Goal: Find contact information: Find contact information

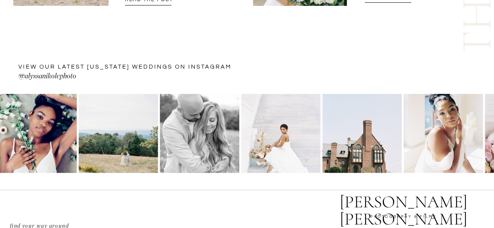
scroll to position [2735, 0]
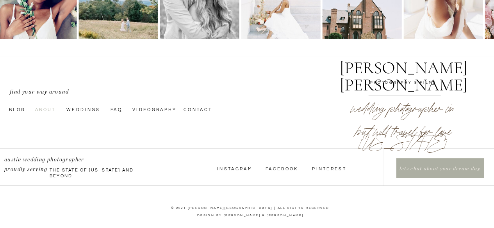
click at [48, 111] on nav "About" at bounding box center [48, 109] width 27 height 6
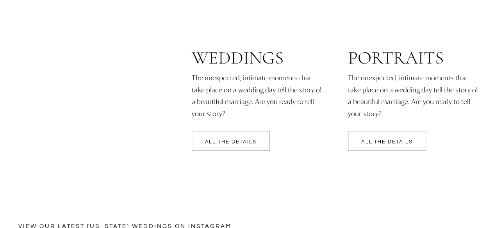
scroll to position [1654, 0]
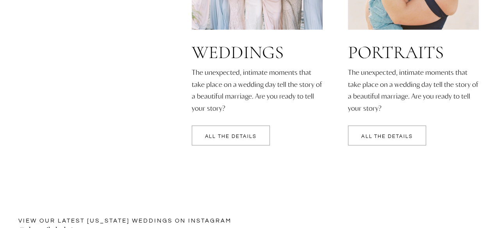
click at [223, 135] on p "All the details" at bounding box center [231, 136] width 78 height 5
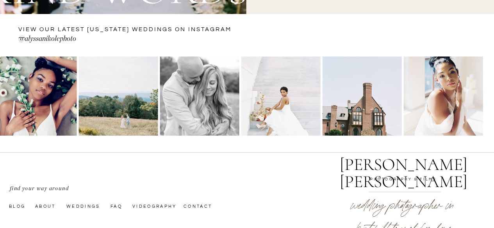
scroll to position [2915, 0]
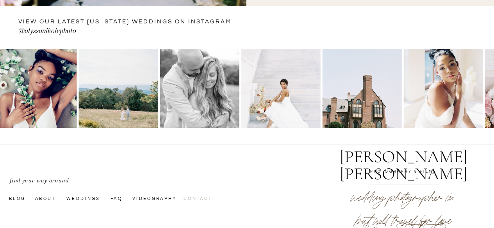
click at [198, 198] on nav "Contact" at bounding box center [203, 198] width 39 height 6
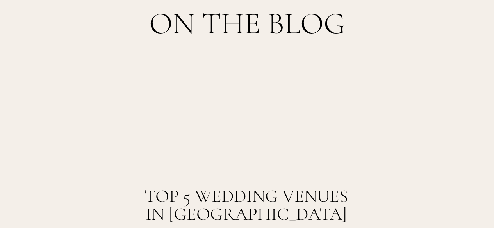
scroll to position [1250, 0]
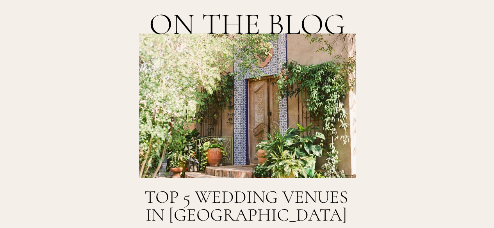
click at [274, 77] on div at bounding box center [247, 106] width 217 height 144
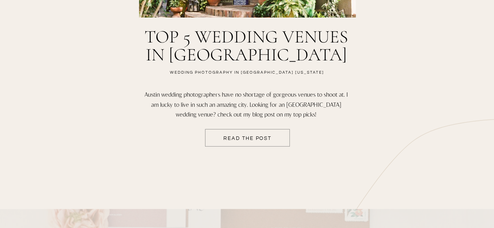
scroll to position [1411, 0]
click at [255, 134] on div at bounding box center [247, 138] width 85 height 18
